Goal: Navigation & Orientation: Find specific page/section

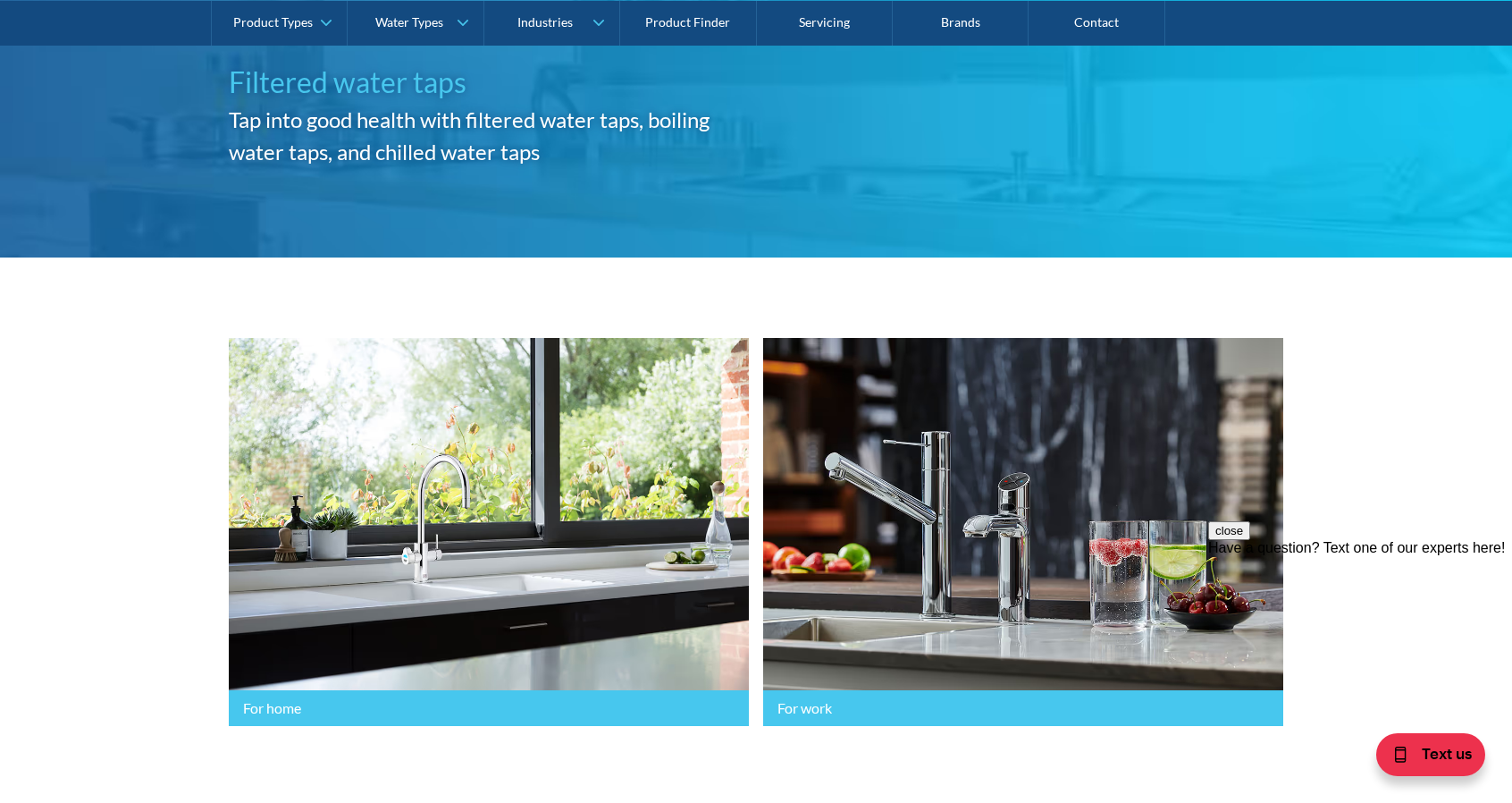
scroll to position [148, 0]
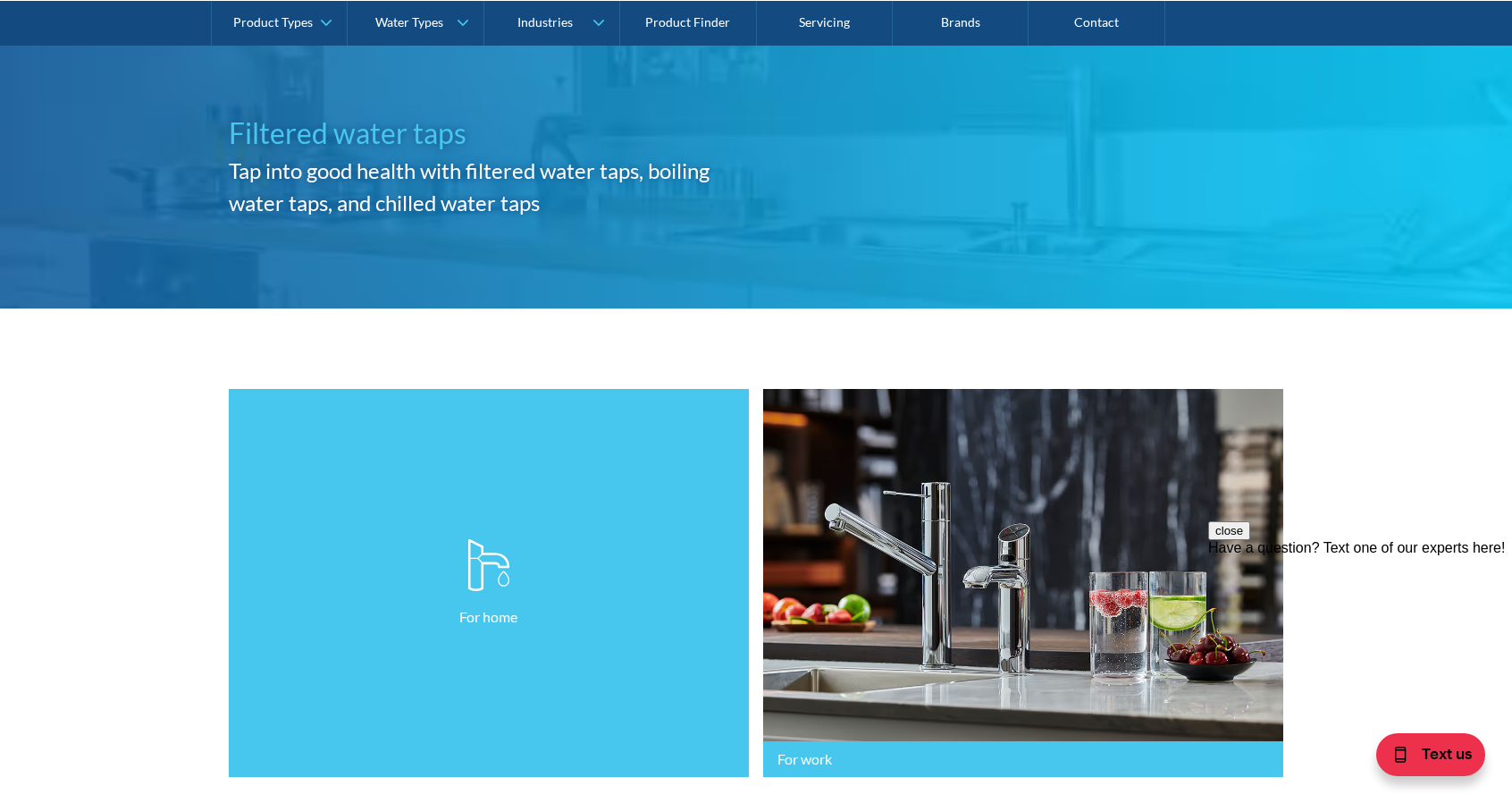
click at [529, 515] on link "For home" at bounding box center [489, 583] width 520 height 389
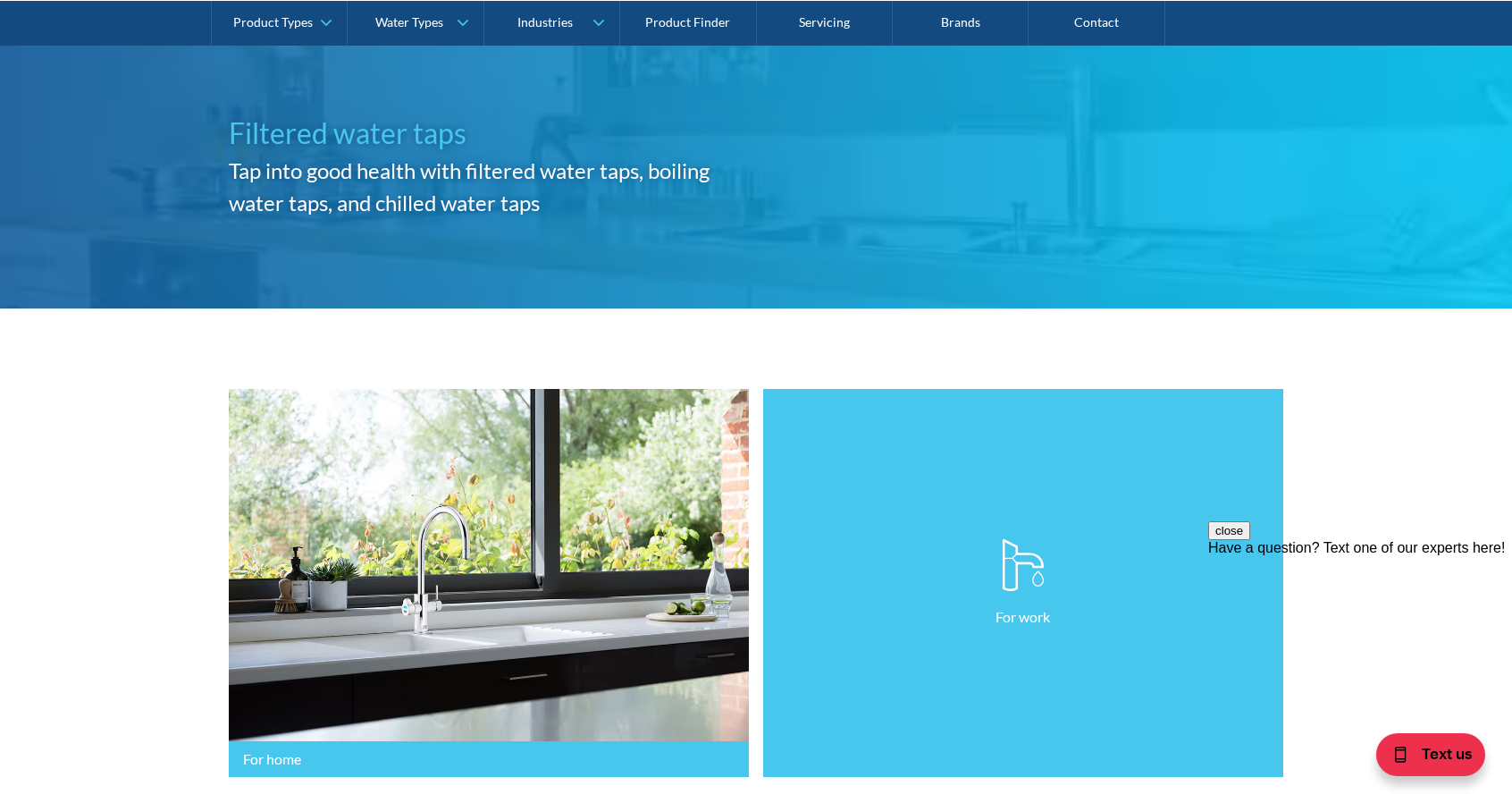
click at [951, 457] on link "For work" at bounding box center [1023, 583] width 520 height 389
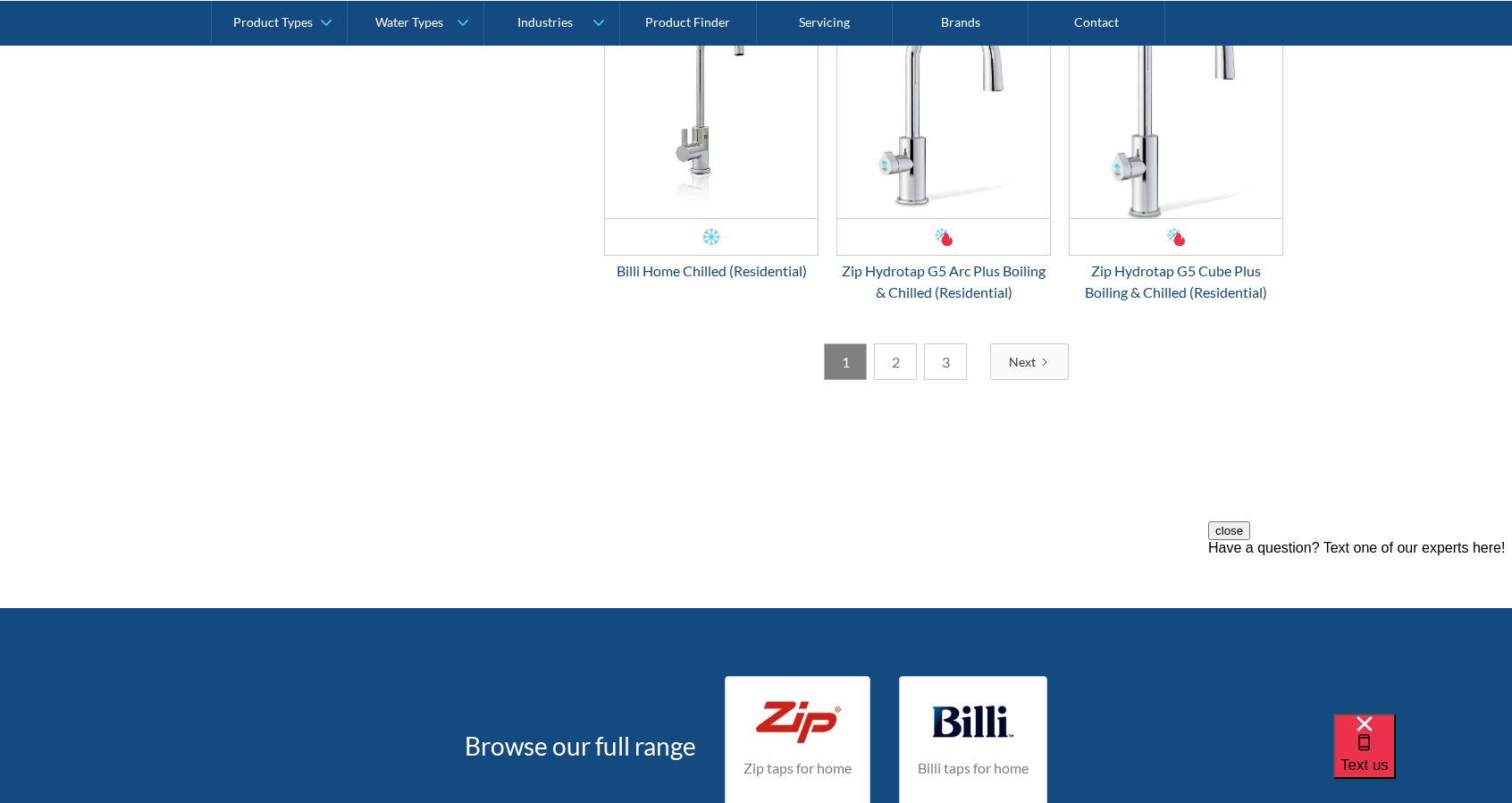
scroll to position [3427, 0]
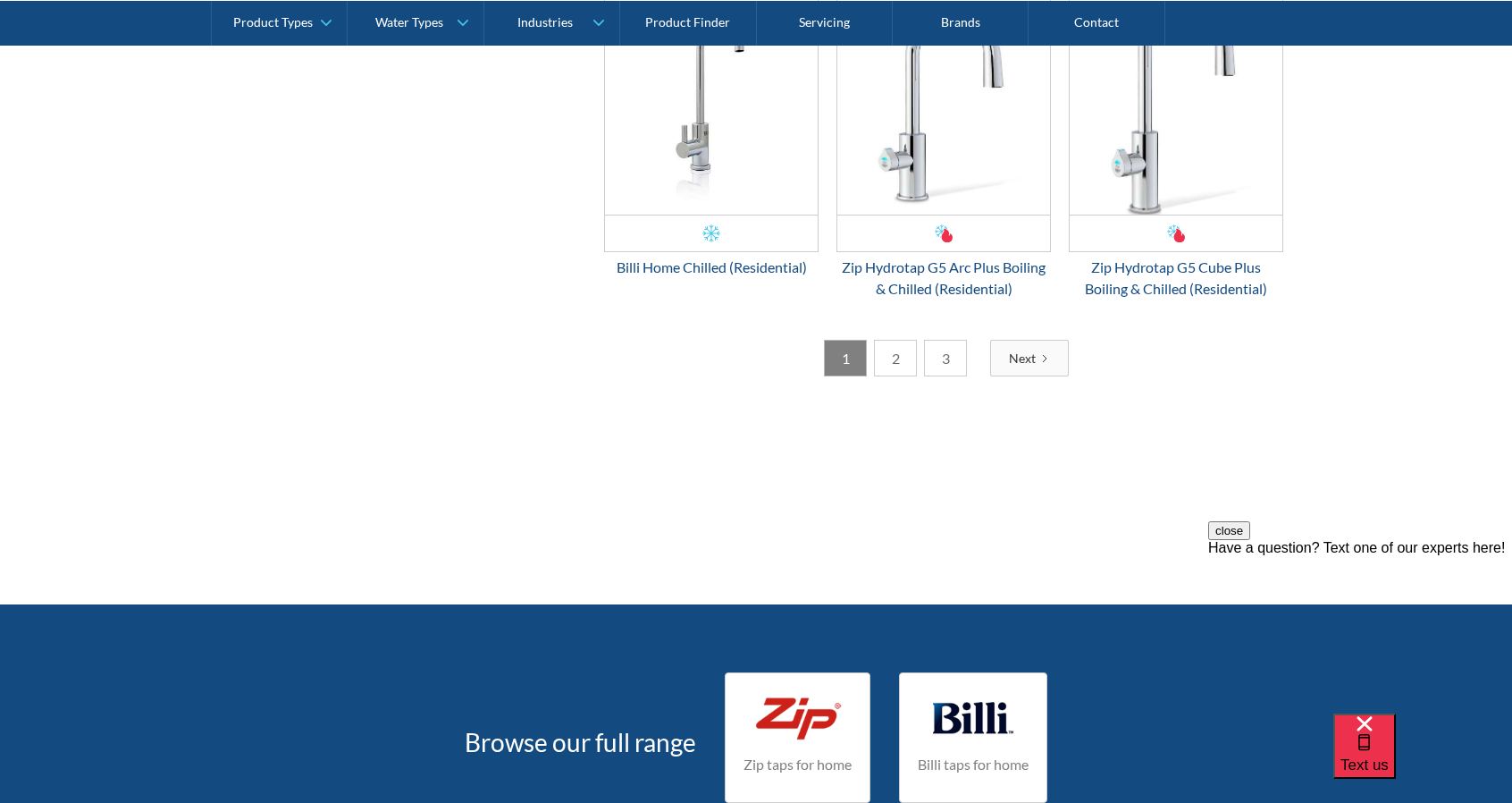
click at [892, 373] on link "2" at bounding box center [896, 358] width 43 height 37
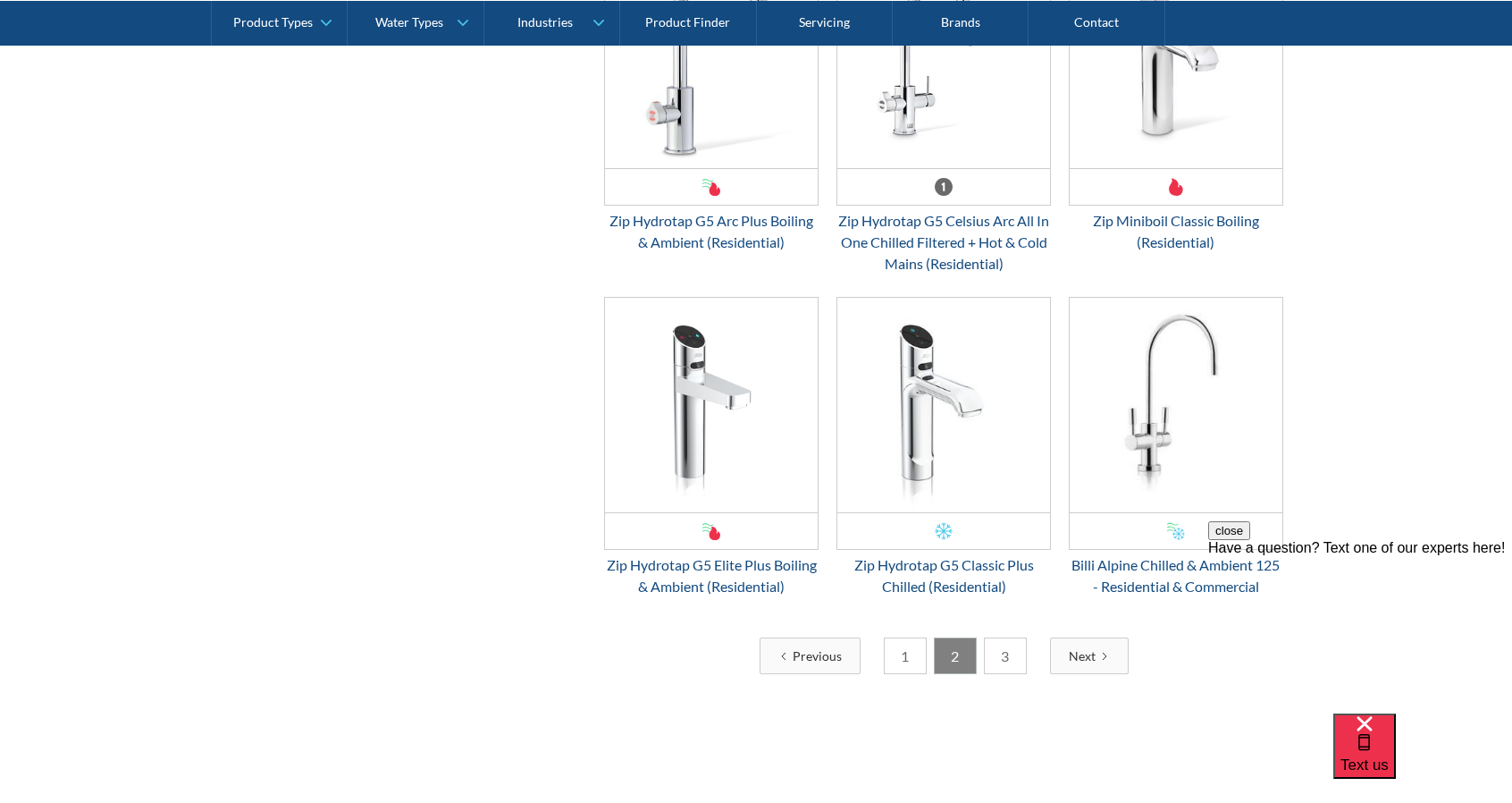
scroll to position [3278, 0]
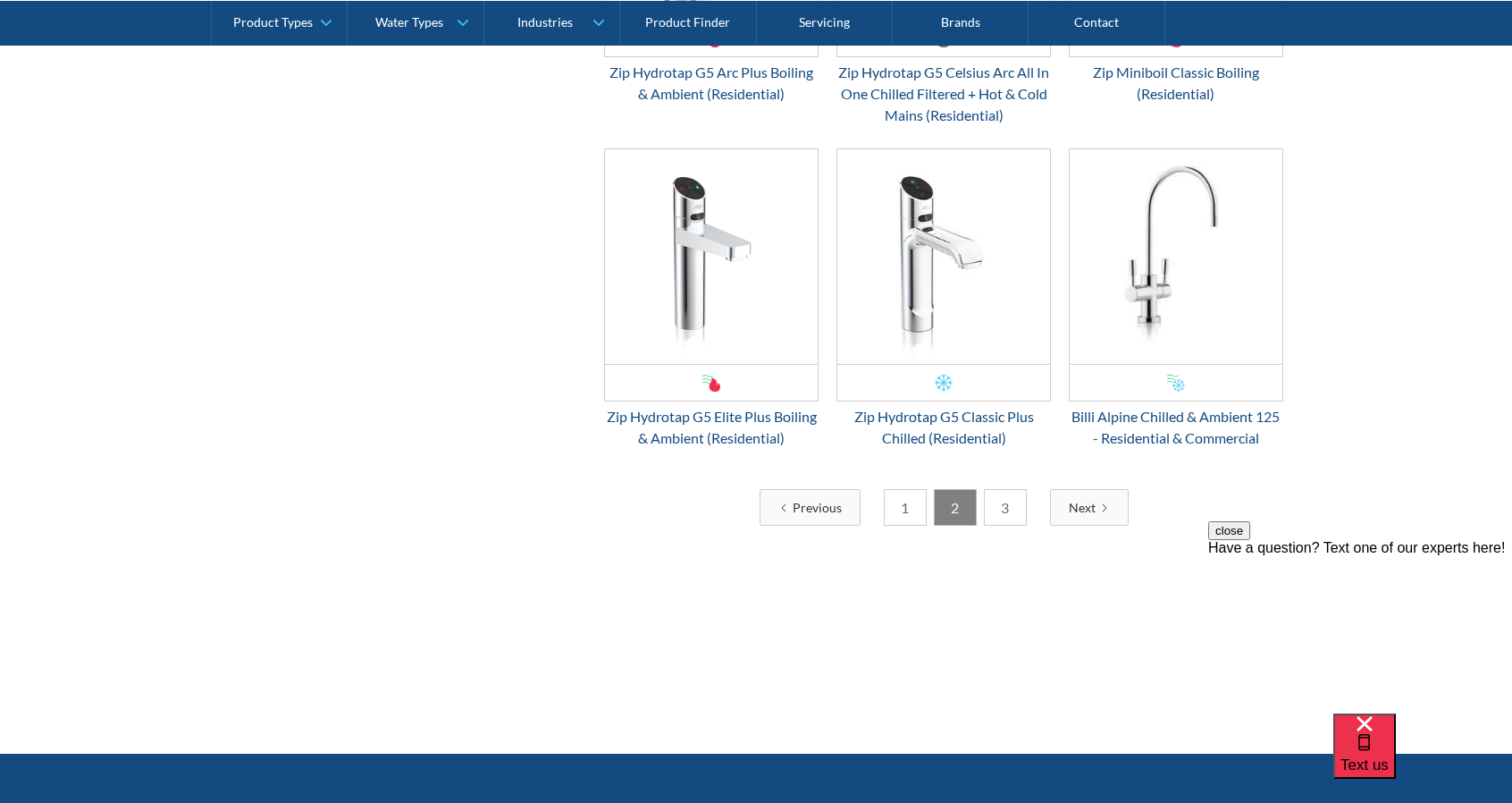
click at [1008, 507] on link "3" at bounding box center [1006, 507] width 43 height 37
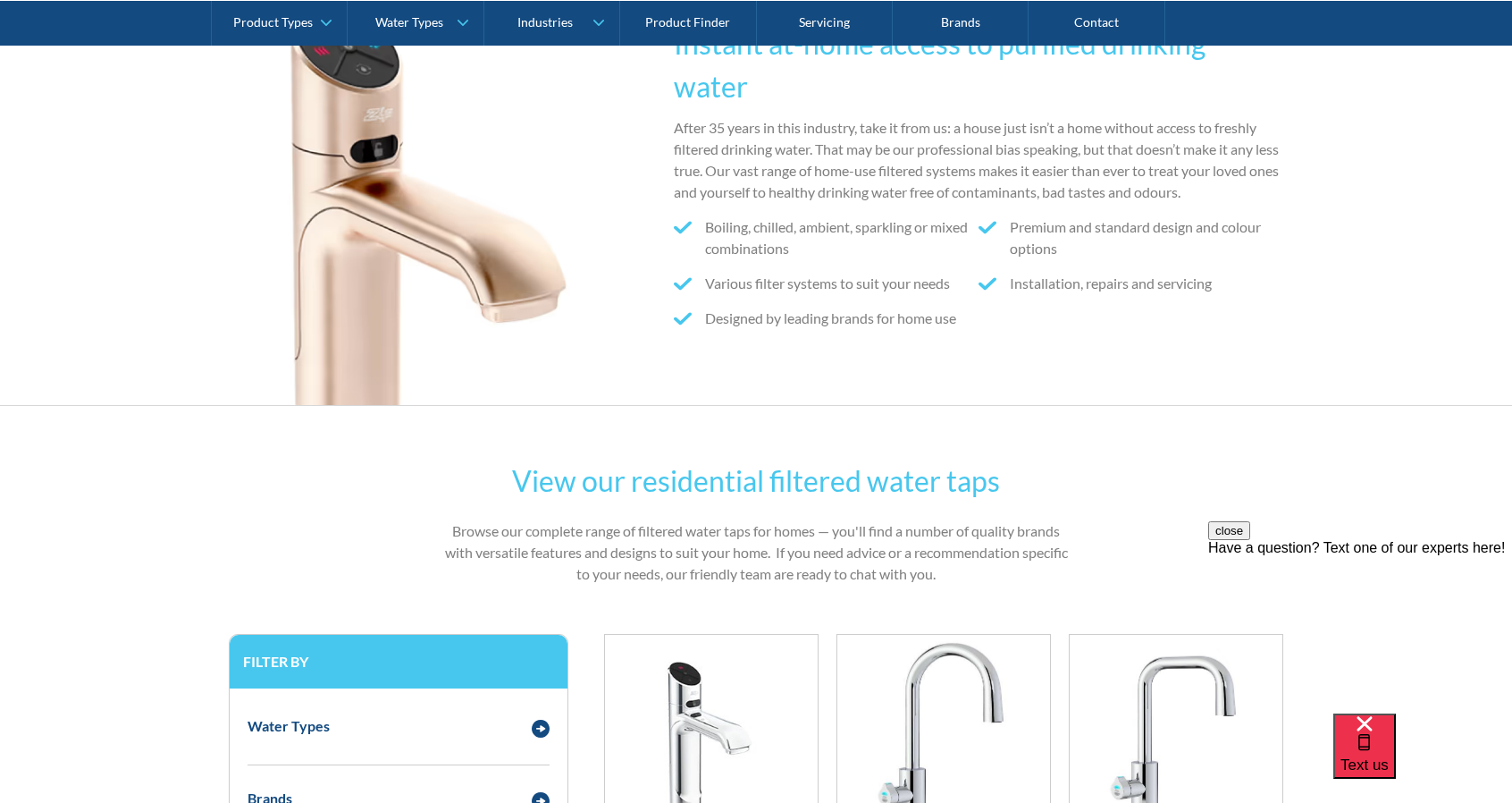
scroll to position [298, 0]
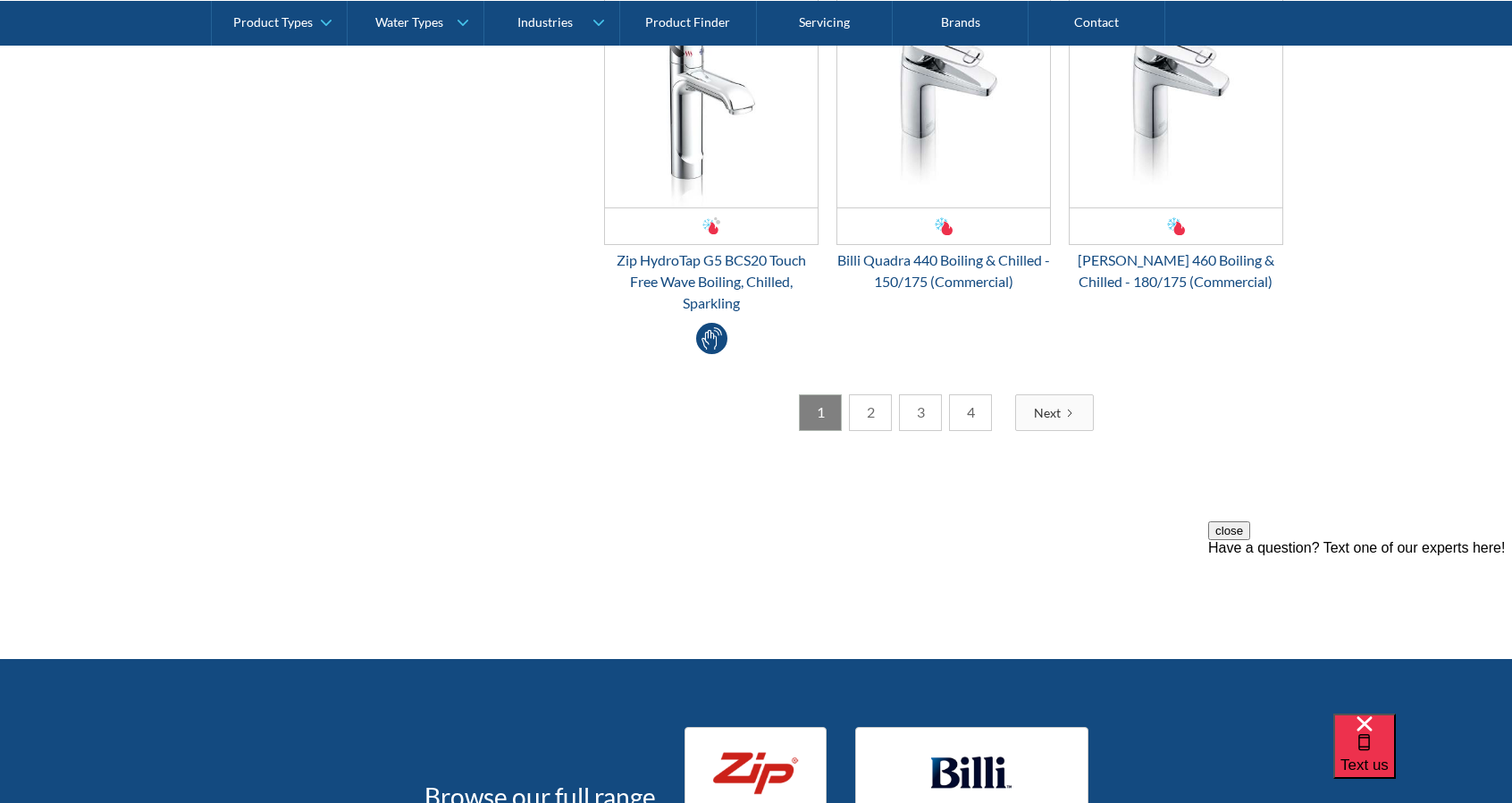
scroll to position [3577, 0]
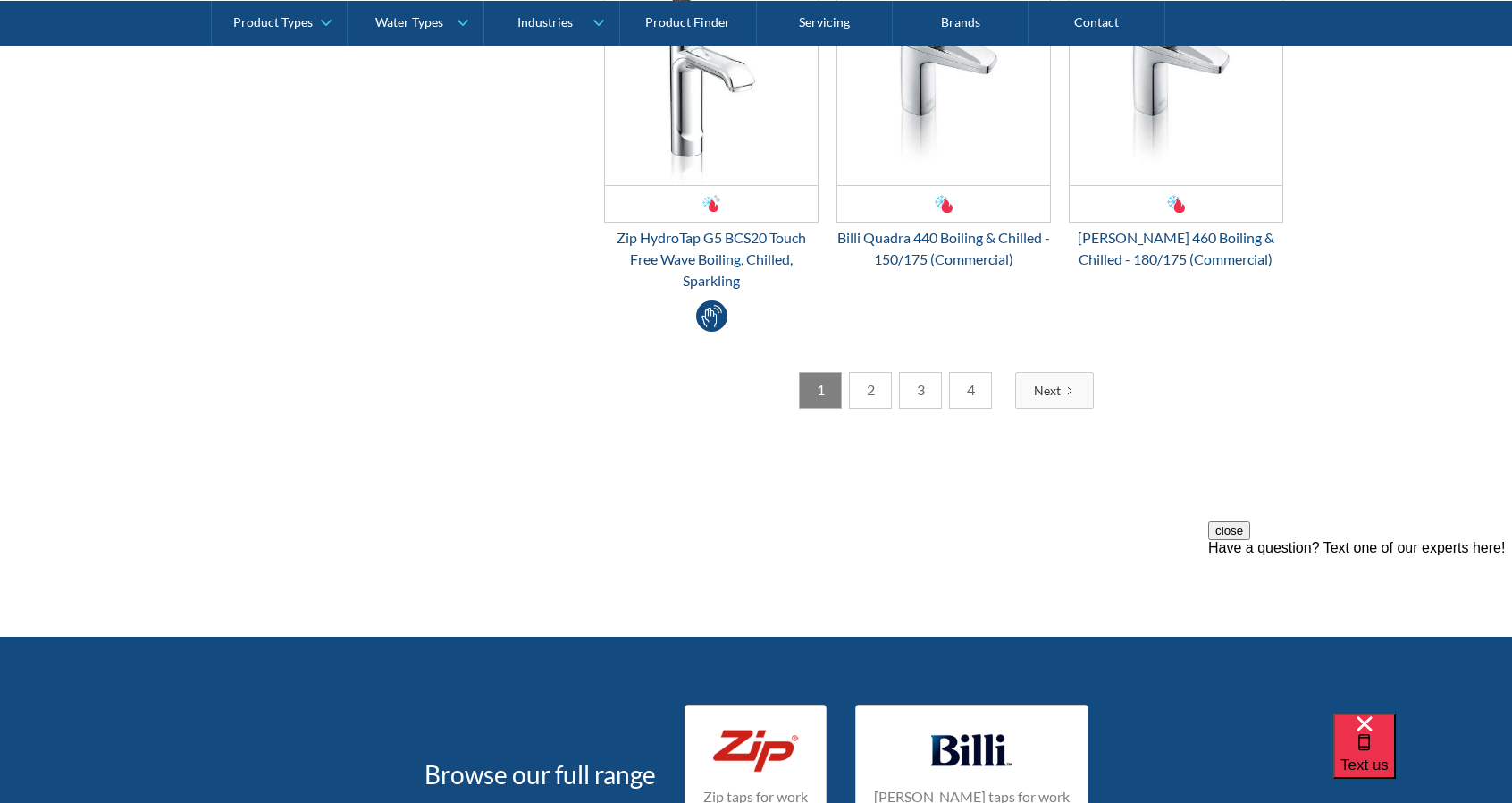
click at [869, 395] on link "2" at bounding box center [870, 390] width 43 height 37
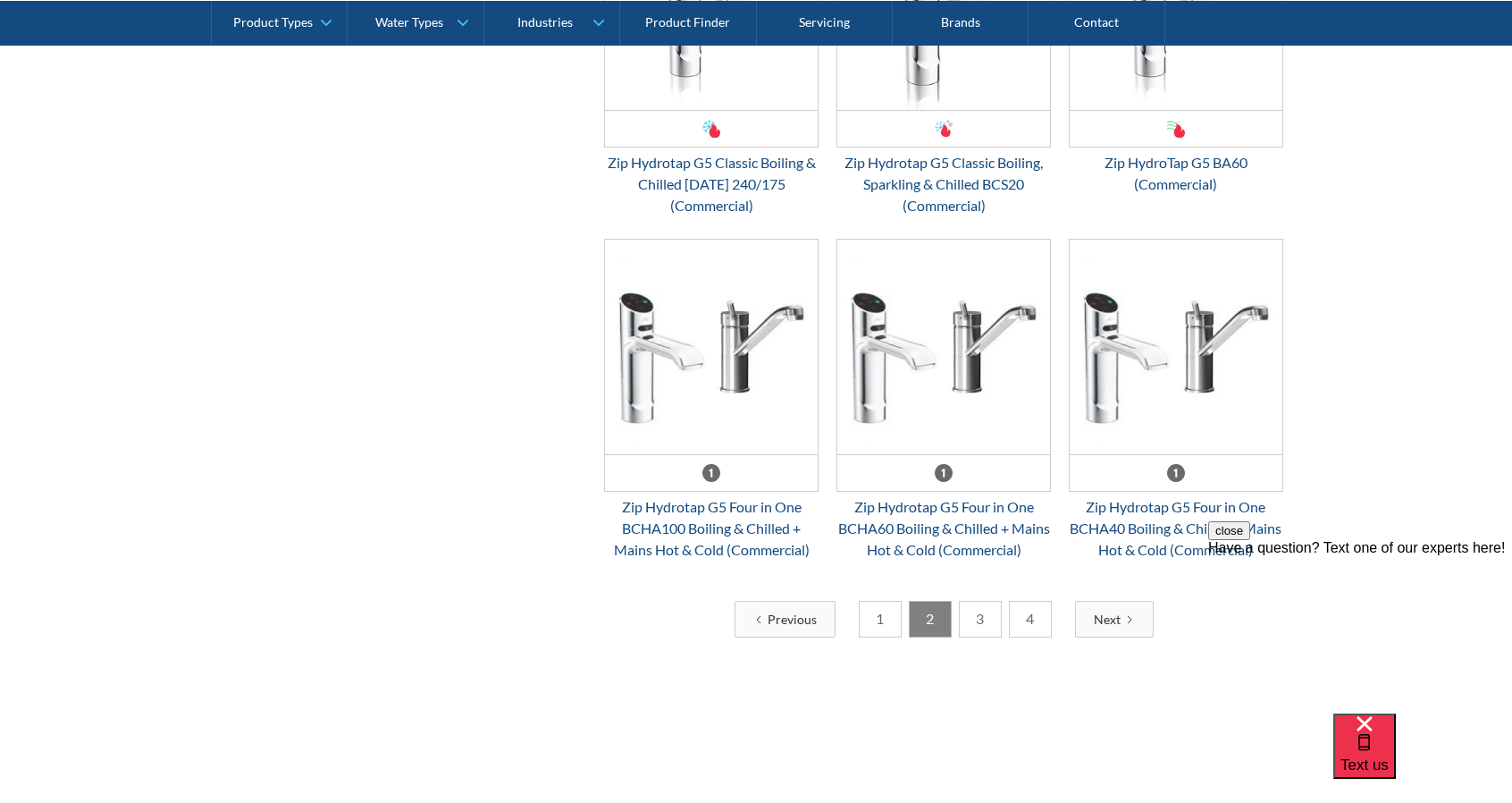
scroll to position [3278, 0]
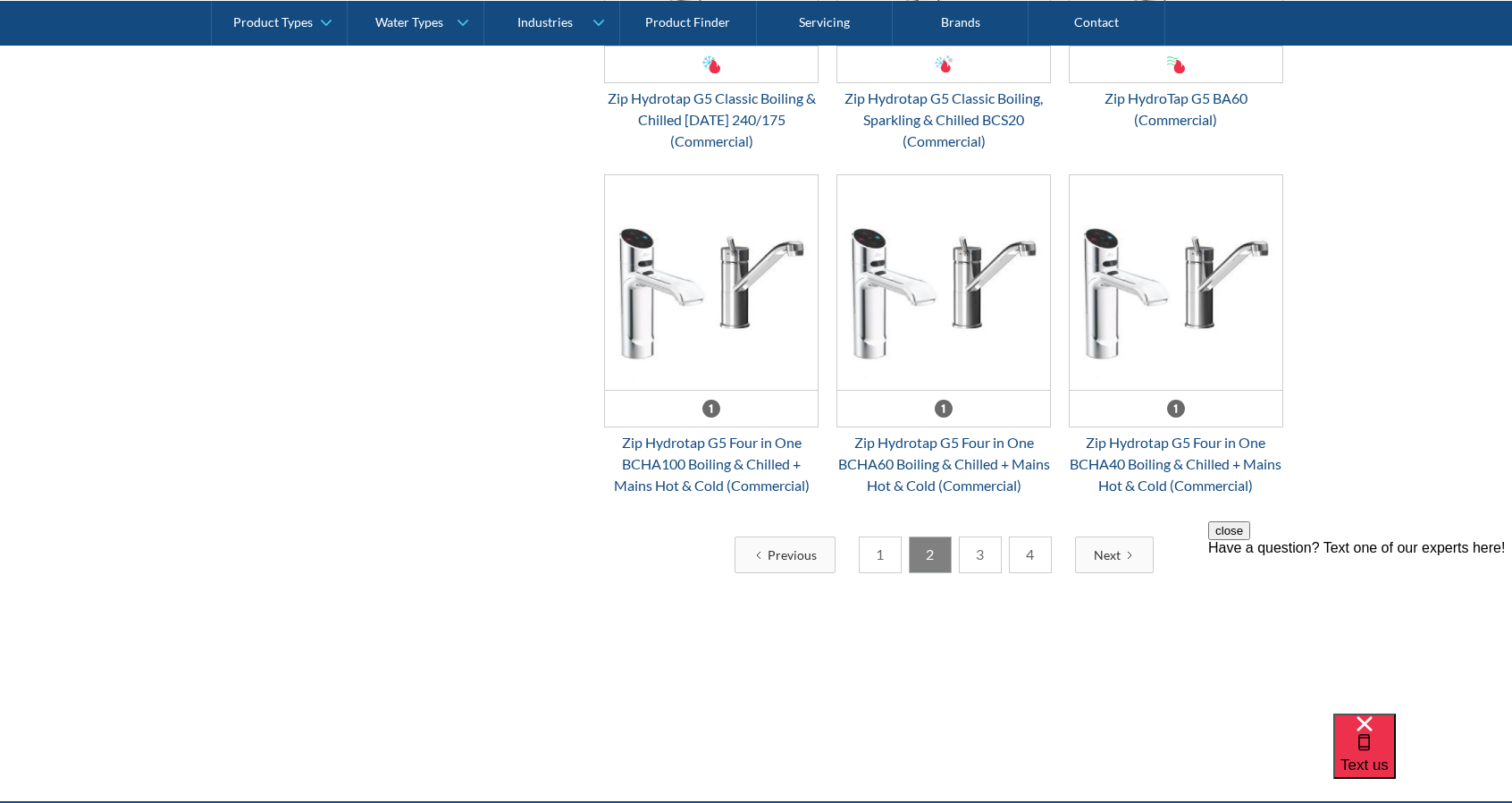
click at [977, 549] on link "3" at bounding box center [981, 554] width 43 height 37
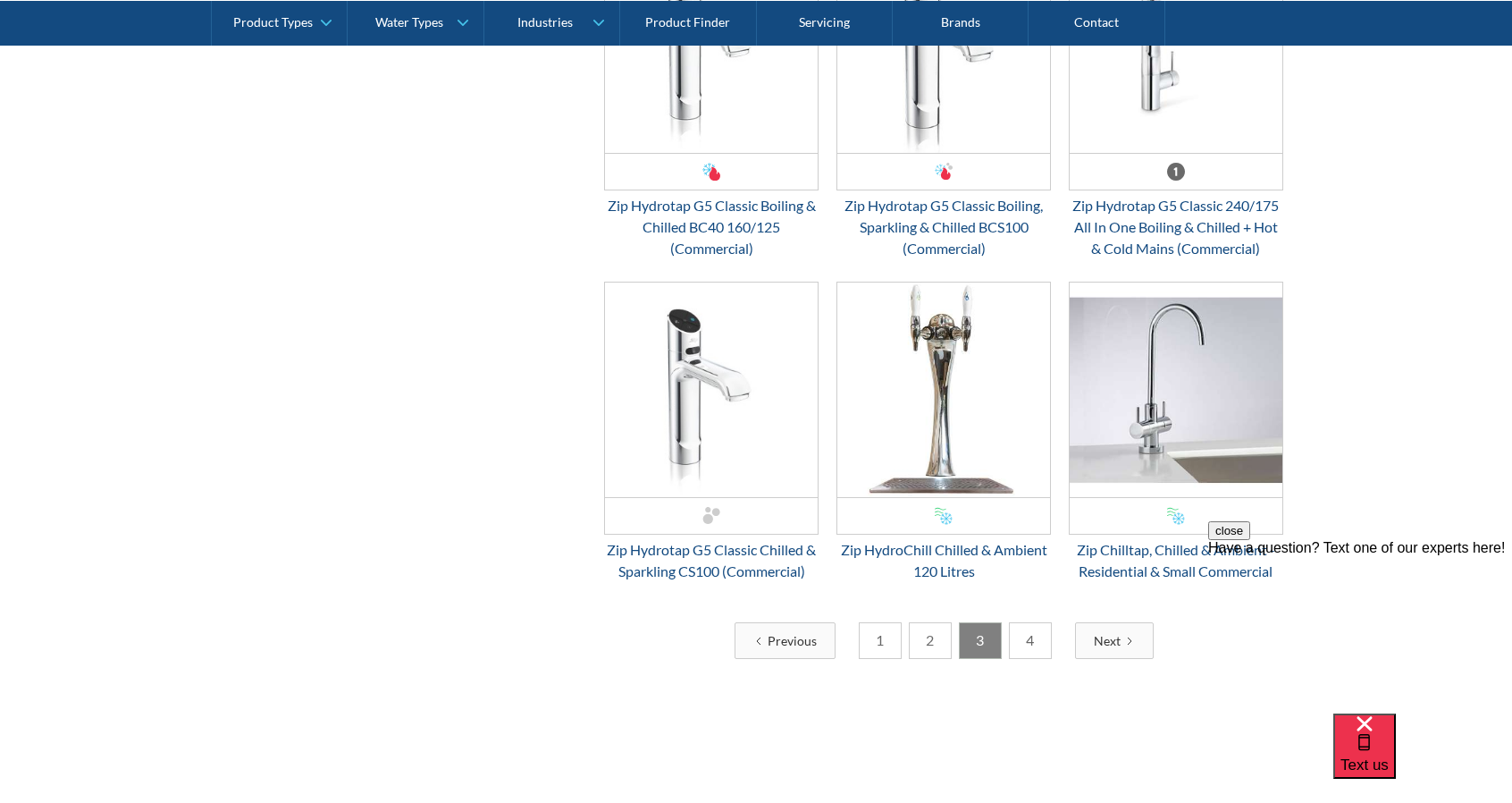
click at [1039, 644] on link "4" at bounding box center [1031, 640] width 43 height 37
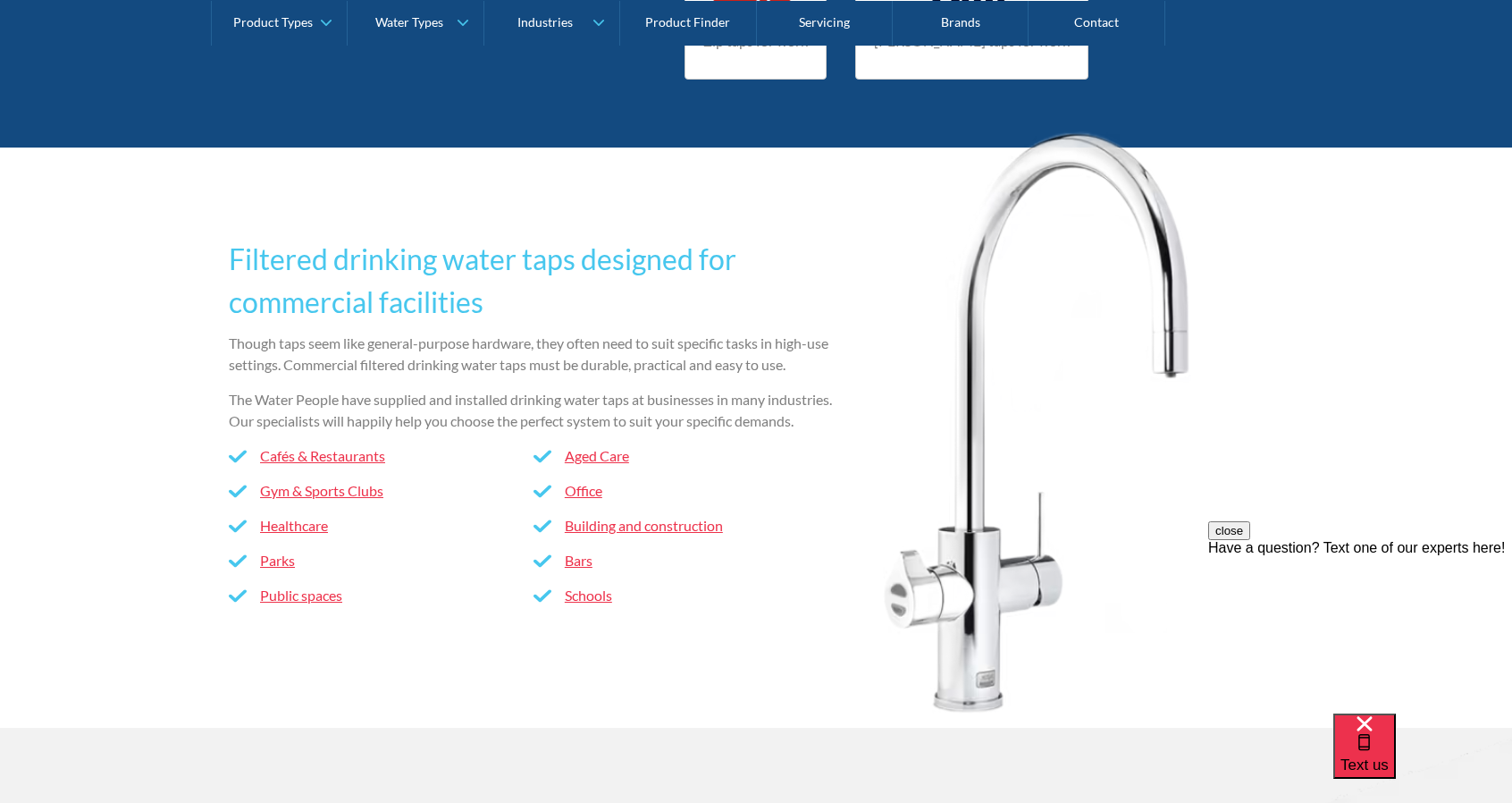
scroll to position [1639, 0]
